Goal: Transaction & Acquisition: Purchase product/service

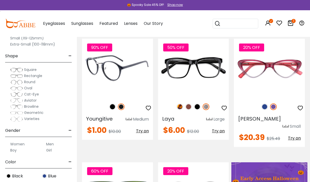
scroll to position [104, 0]
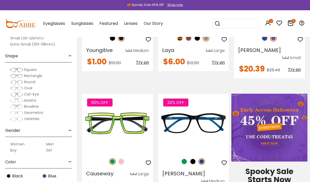
scroll to position [112, 0]
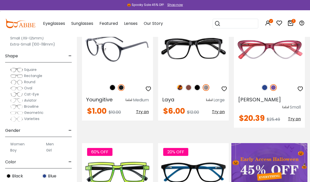
click at [130, 85] on div "90% OFF" at bounding box center [117, 87] width 71 height 11
click at [113, 87] on img at bounding box center [112, 87] width 7 height 7
click at [123, 89] on img at bounding box center [121, 87] width 7 height 7
click at [113, 88] on img at bounding box center [112, 87] width 7 height 7
click at [145, 111] on span "Try on" at bounding box center [142, 112] width 13 height 6
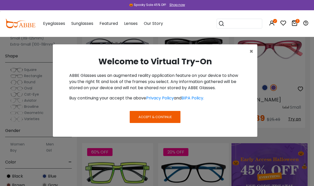
click at [156, 116] on span "Accept & Continue" at bounding box center [154, 117] width 33 height 5
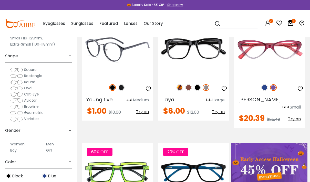
click at [142, 111] on span "Try on" at bounding box center [142, 112] width 13 height 6
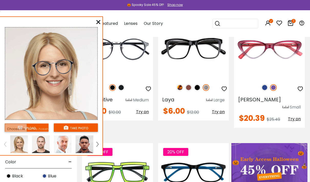
click at [35, 128] on input "file" at bounding box center [27, 128] width 44 height 8
click at [73, 128] on button "take photo" at bounding box center [76, 128] width 44 height 8
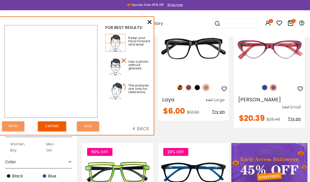
click at [50, 127] on button "Capture" at bounding box center [52, 127] width 28 height 10
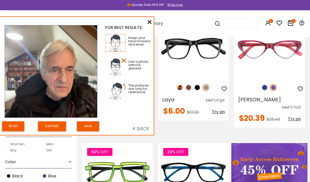
click at [88, 126] on button "Save" at bounding box center [88, 127] width 22 height 10
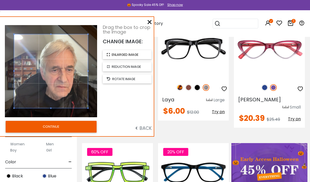
click at [132, 55] on span "enlarged image" at bounding box center [125, 54] width 27 height 5
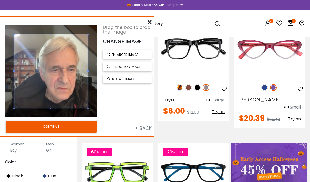
click at [132, 55] on span "enlarged image" at bounding box center [125, 54] width 27 height 5
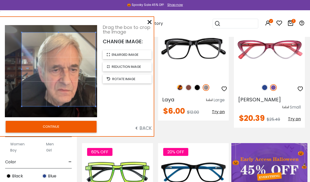
drag, startPoint x: 86, startPoint y: 79, endPoint x: 96, endPoint y: 77, distance: 10.4
click at [96, 77] on div at bounding box center [59, 70] width 74 height 74
click at [54, 128] on button "CONTINUE" at bounding box center [51, 127] width 91 height 12
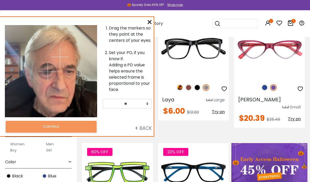
drag, startPoint x: 34, startPoint y: 57, endPoint x: 48, endPoint y: 72, distance: 19.8
click at [48, 72] on img at bounding box center [48, 72] width 18 height 18
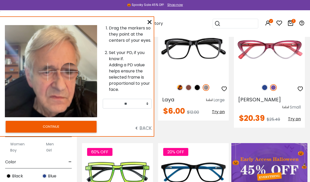
drag, startPoint x: 62, startPoint y: 58, endPoint x: 69, endPoint y: 72, distance: 16.1
click at [69, 72] on img at bounding box center [69, 72] width 18 height 18
click at [48, 72] on img at bounding box center [48, 72] width 18 height 18
click at [61, 126] on button "CONTINUE" at bounding box center [51, 127] width 91 height 12
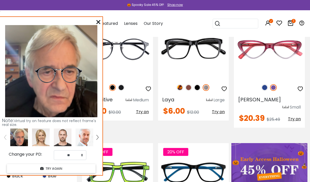
scroll to position [130, 0]
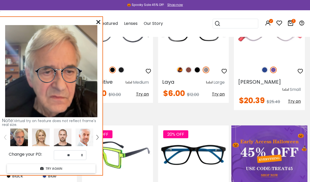
click at [127, 135] on img at bounding box center [117, 155] width 71 height 59
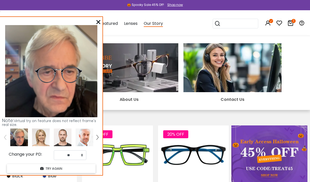
scroll to position [1, 0]
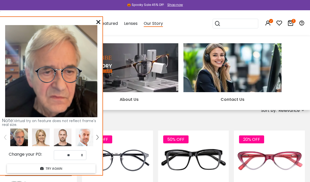
click at [148, 68] on img at bounding box center [129, 67] width 98 height 49
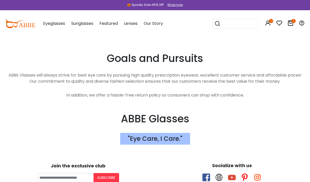
scroll to position [1017, 0]
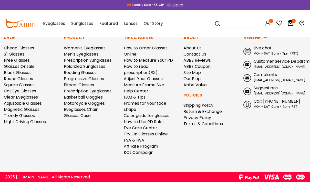
click at [27, 25] on img at bounding box center [20, 23] width 30 height 9
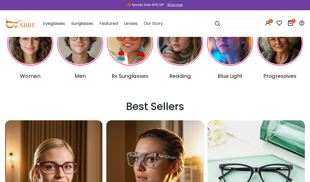
scroll to position [30, 0]
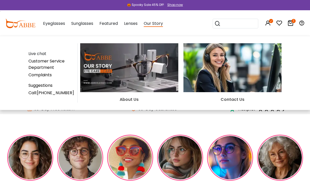
click at [154, 24] on span "Our Story" at bounding box center [153, 24] width 19 height 6
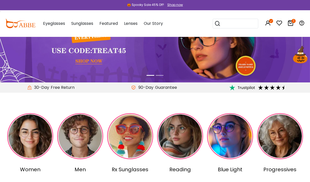
scroll to position [33, 0]
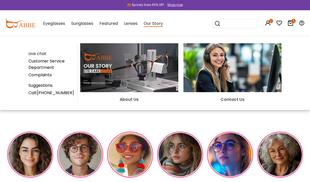
click at [153, 25] on span "Our Story" at bounding box center [153, 24] width 19 height 6
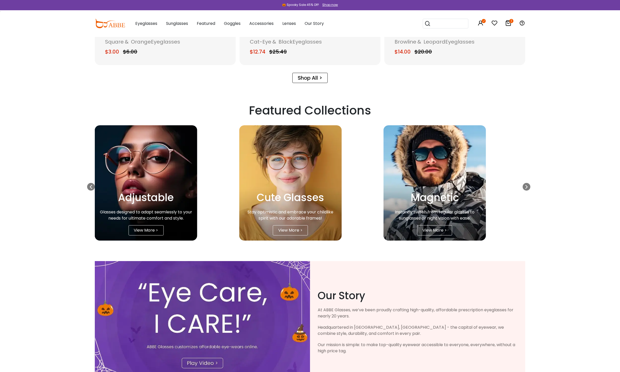
scroll to position [887, 0]
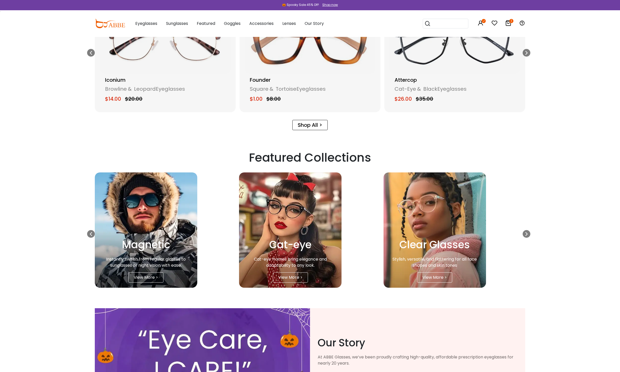
click at [310, 5] on div "Shop now" at bounding box center [330, 5] width 16 height 5
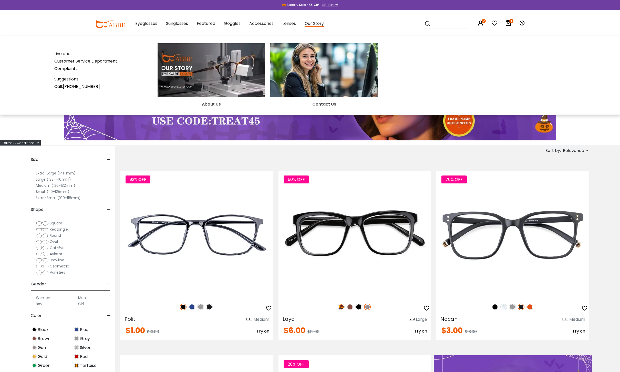
click at [324, 22] on span "Our Story" at bounding box center [314, 24] width 19 height 6
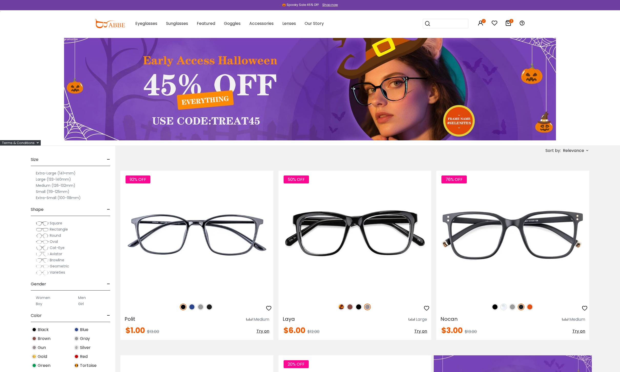
click at [324, 26] on span "Our Story" at bounding box center [314, 24] width 19 height 6
click at [324, 28] on div "Our Story Live chat Customer Service Department Complaints Suggestions Call:[PH…" at bounding box center [314, 24] width 19 height 26
click at [324, 30] on div "Our Story Live chat Customer Service Department Complaints Suggestions Call:[PH…" at bounding box center [314, 24] width 19 height 26
click at [324, 29] on div "Our Story Live chat Customer Service Department Complaints Suggestions Call:[PH…" at bounding box center [314, 24] width 19 height 26
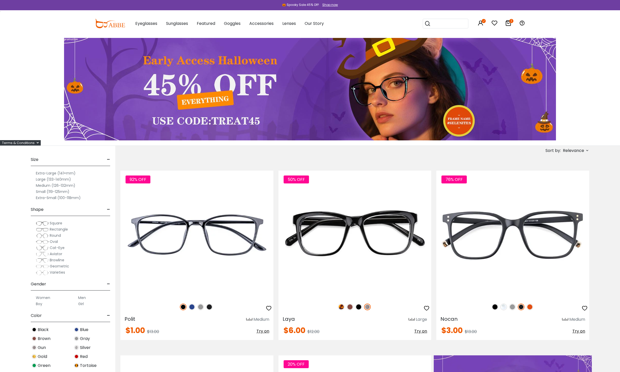
click at [106, 26] on img at bounding box center [110, 23] width 30 height 9
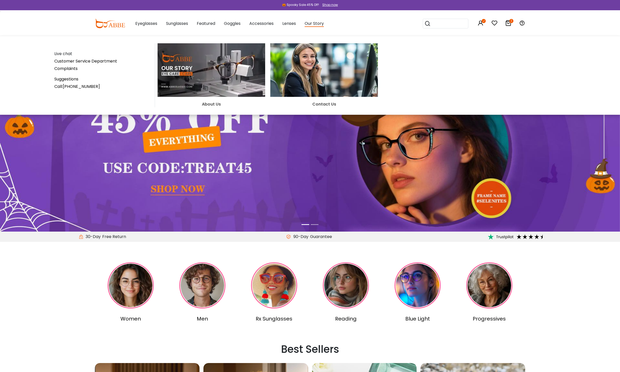
click at [324, 27] on span "Our Story" at bounding box center [314, 24] width 19 height 6
